Goal: Obtain resource: Obtain resource

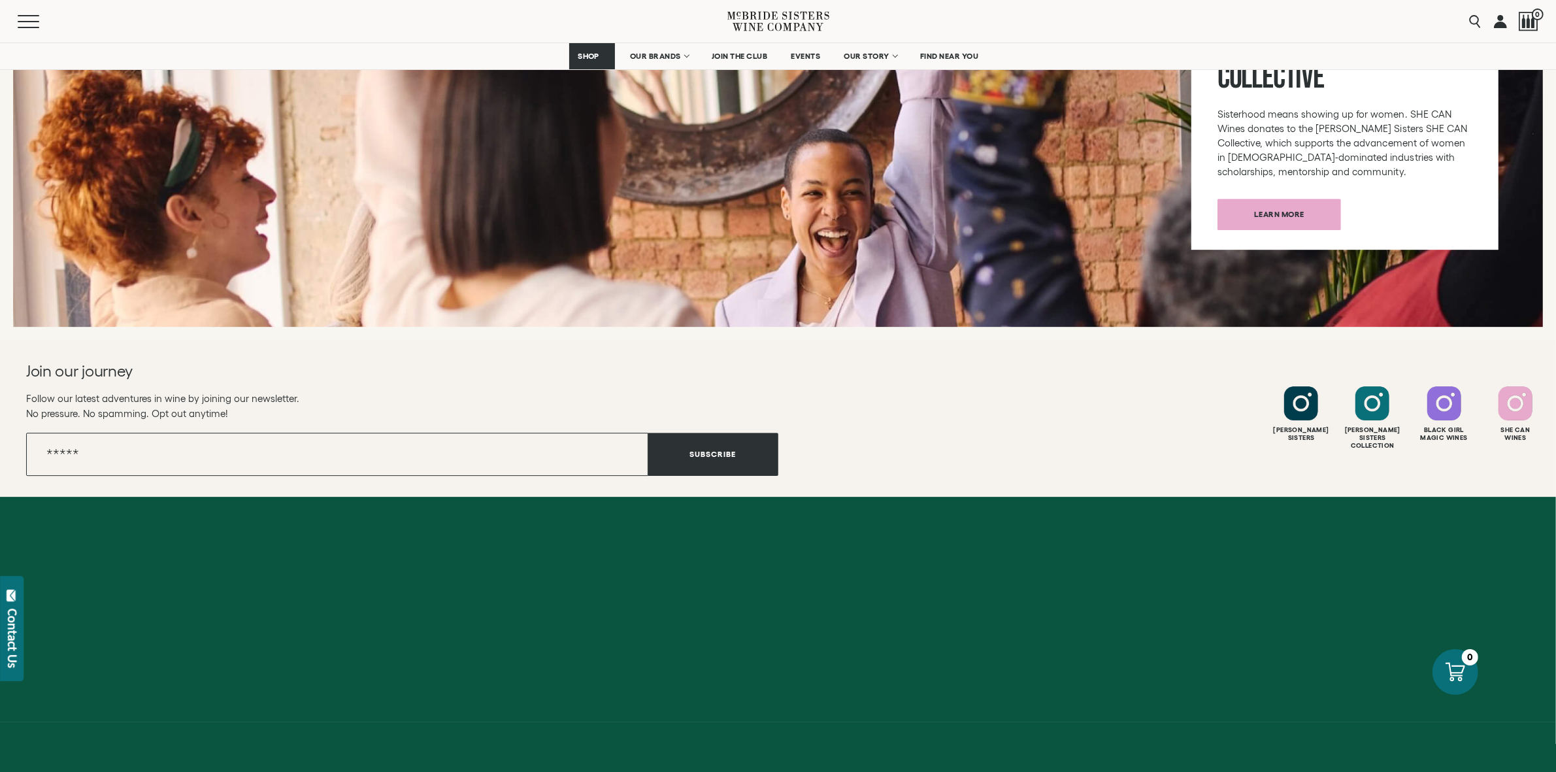
scroll to position [5028, 0]
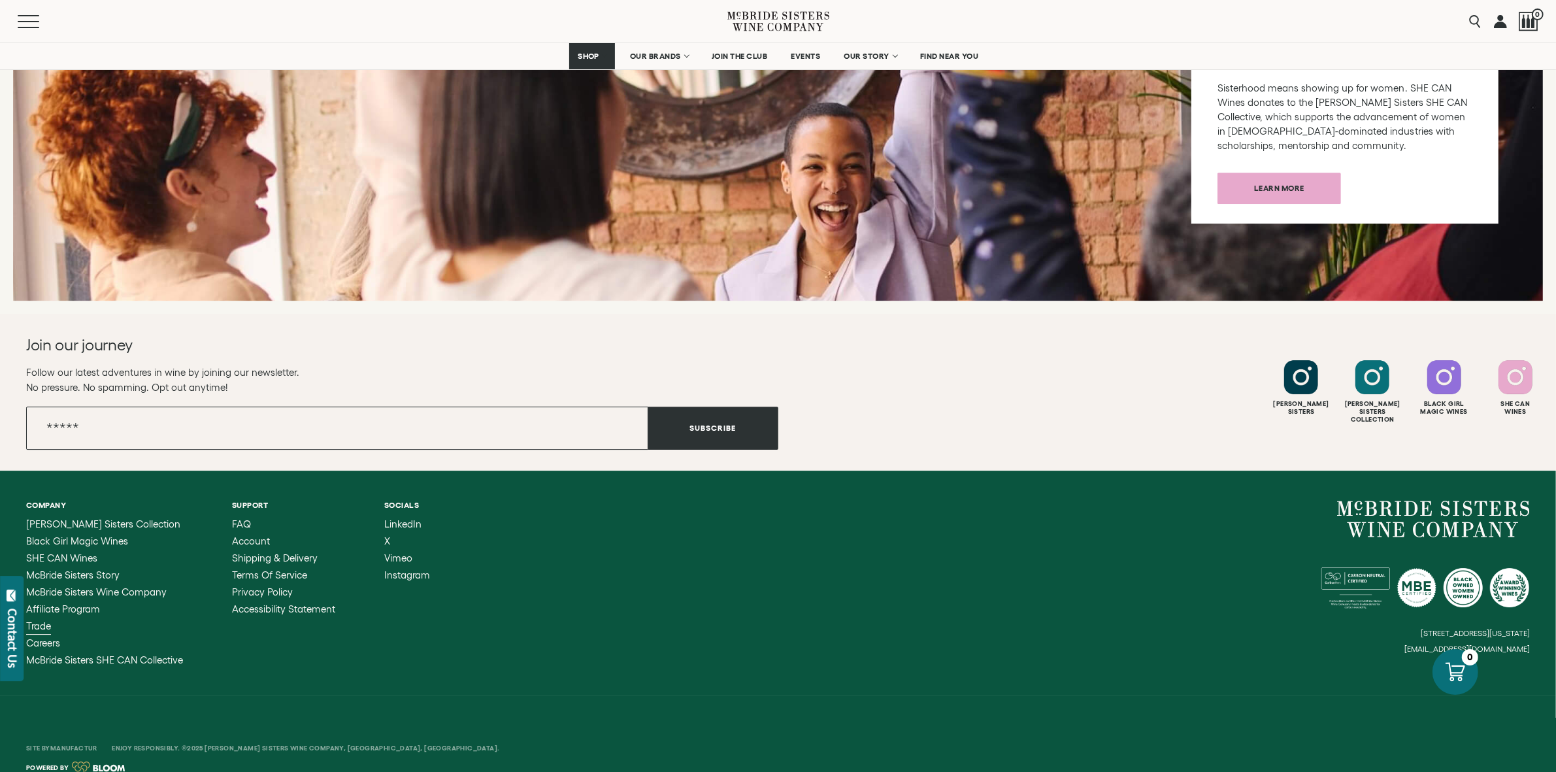
click at [35, 620] on span "Trade" at bounding box center [38, 625] width 25 height 11
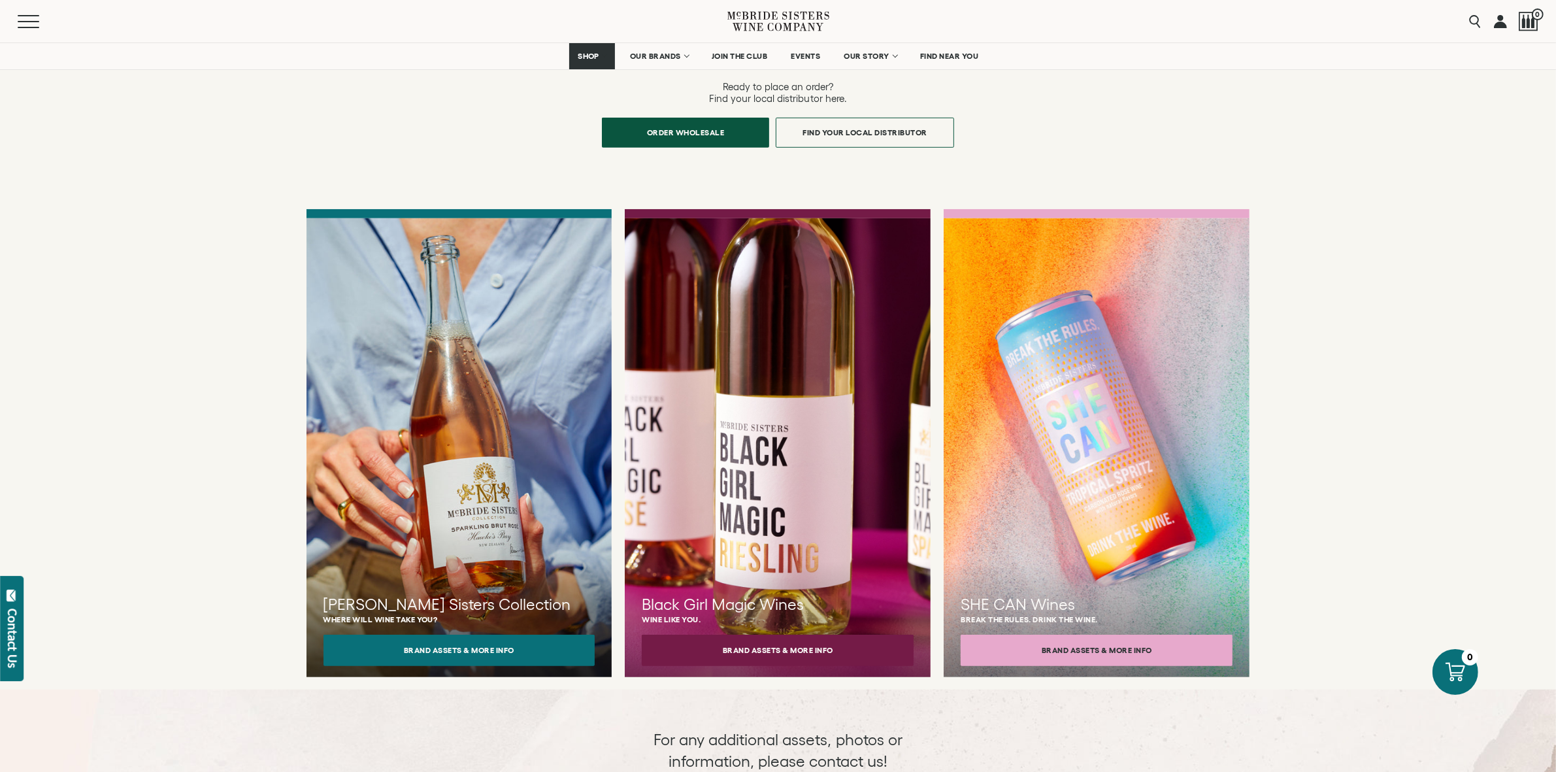
scroll to position [973, 0]
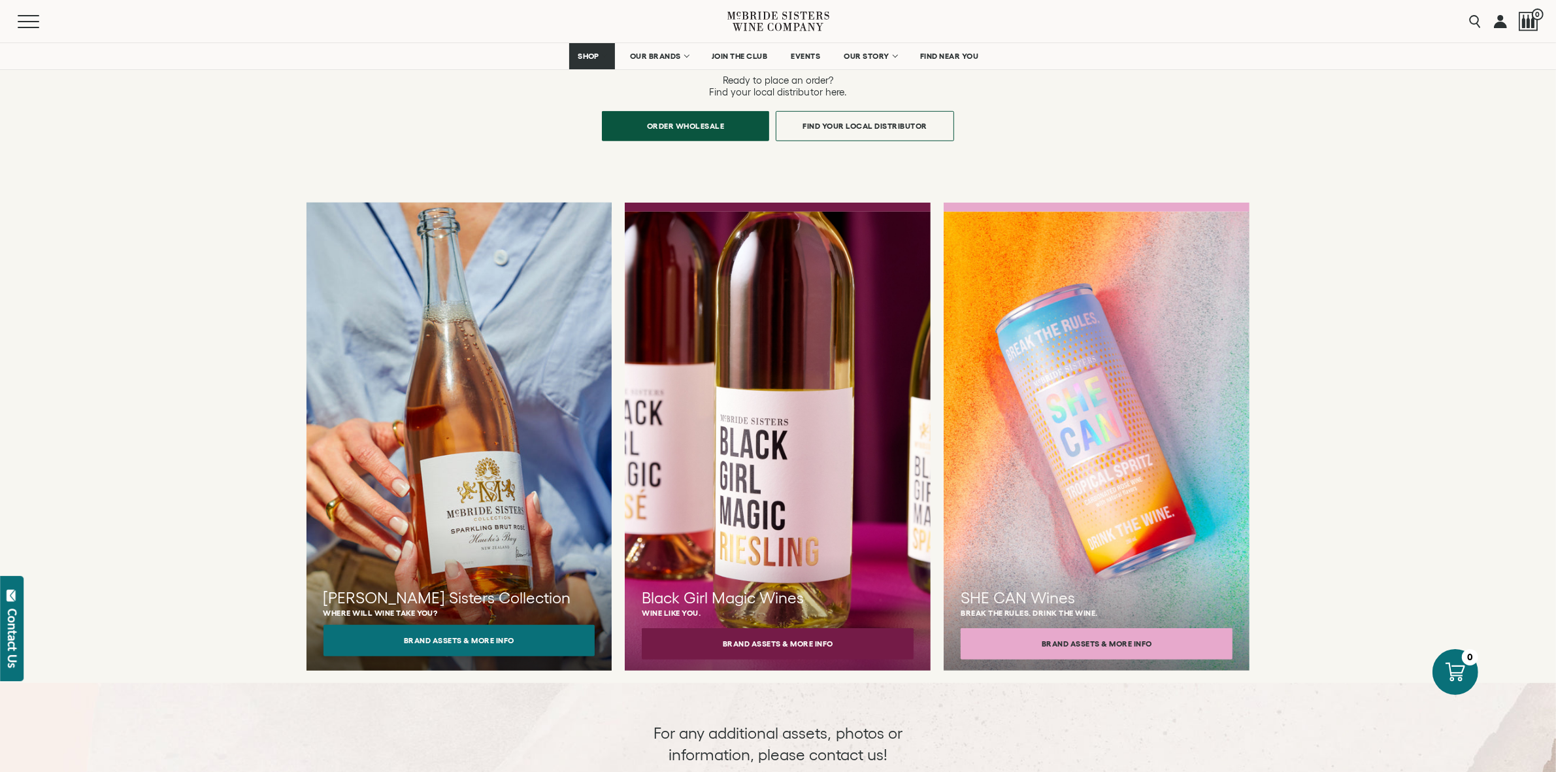
click at [469, 625] on button "Brand Assets & More Info" at bounding box center [460, 640] width 272 height 31
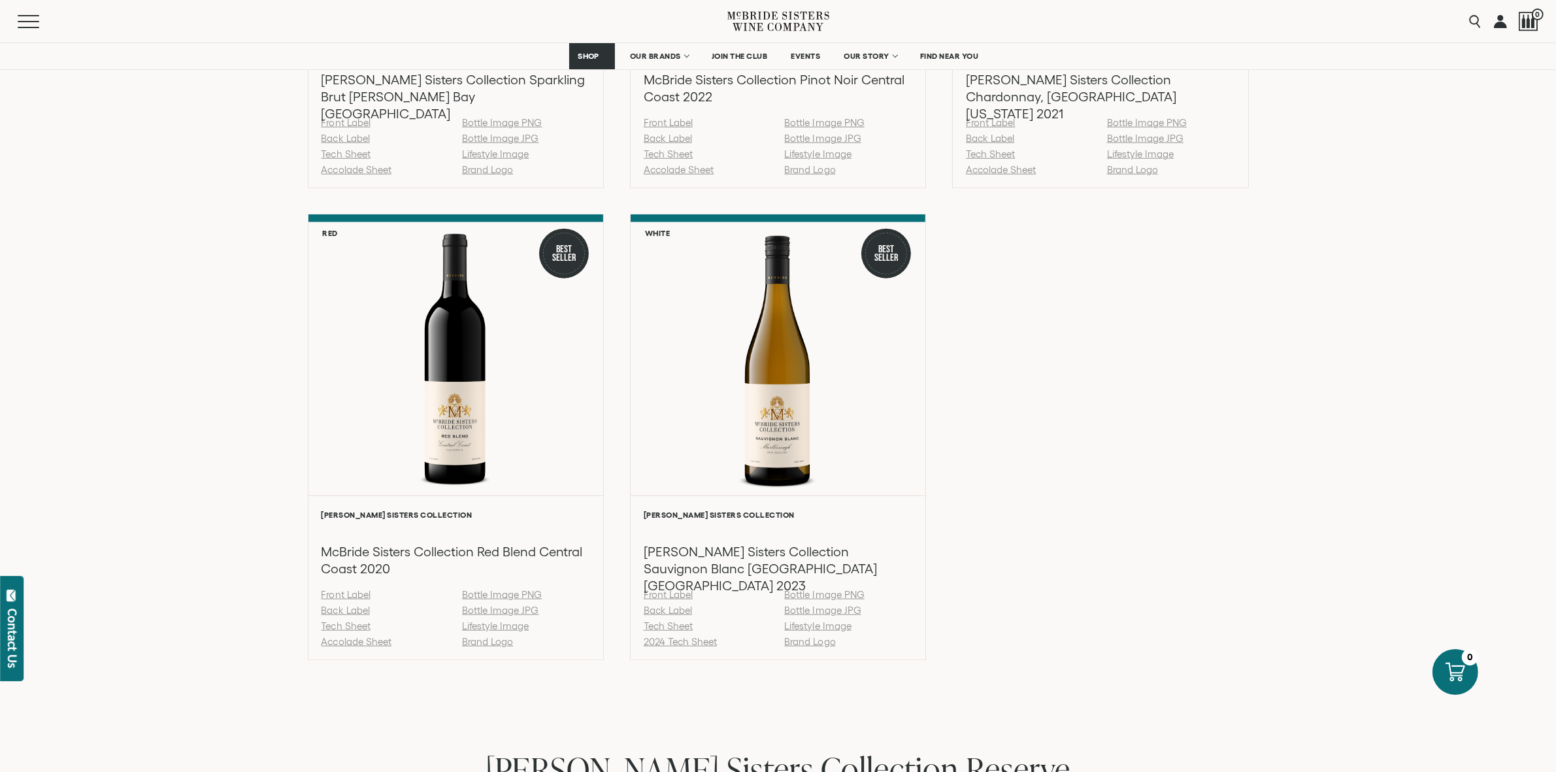
scroll to position [1660, 0]
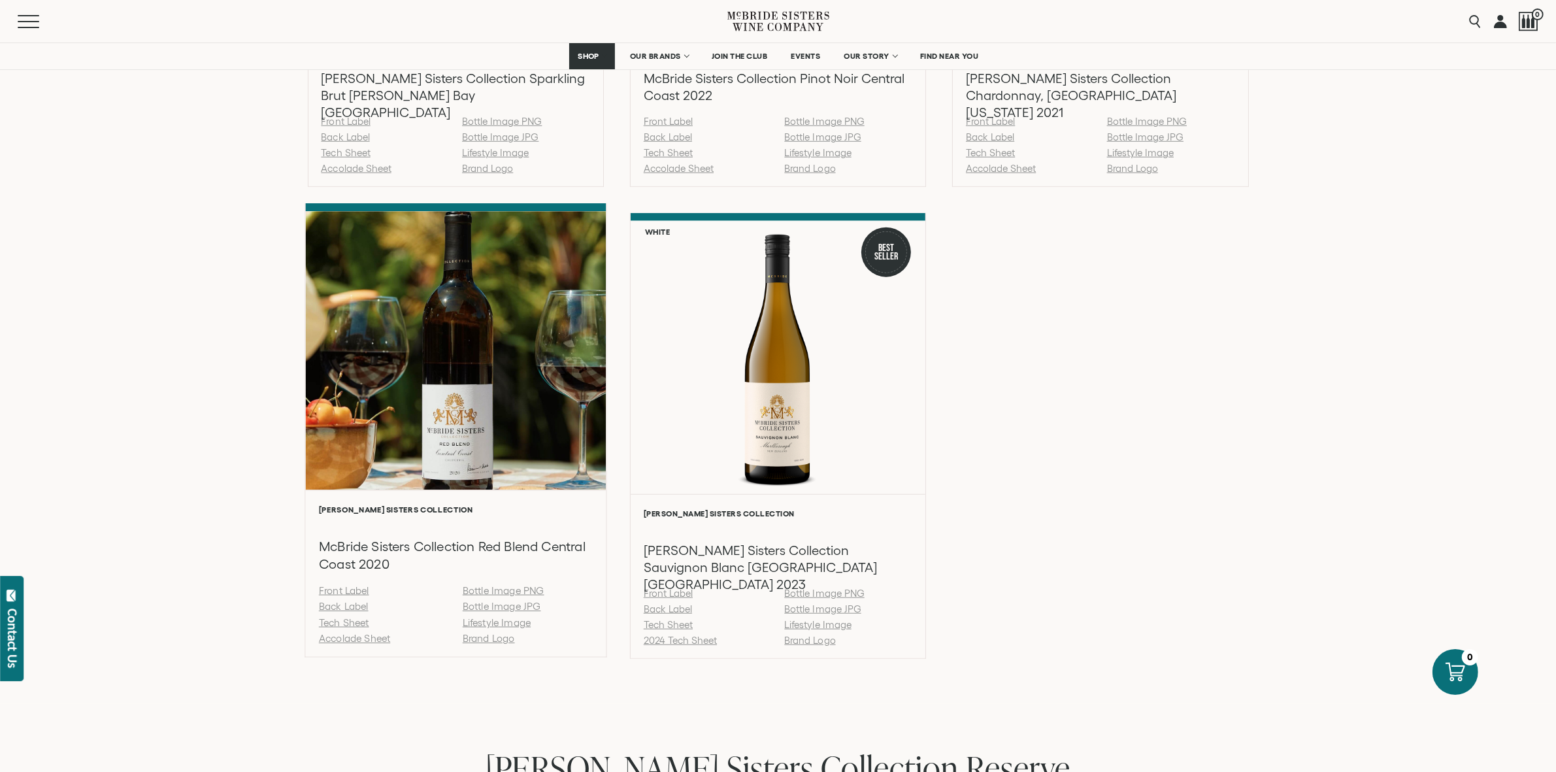
click at [337, 607] on link "Back Label" at bounding box center [343, 606] width 50 height 11
